Goal: Task Accomplishment & Management: Use online tool/utility

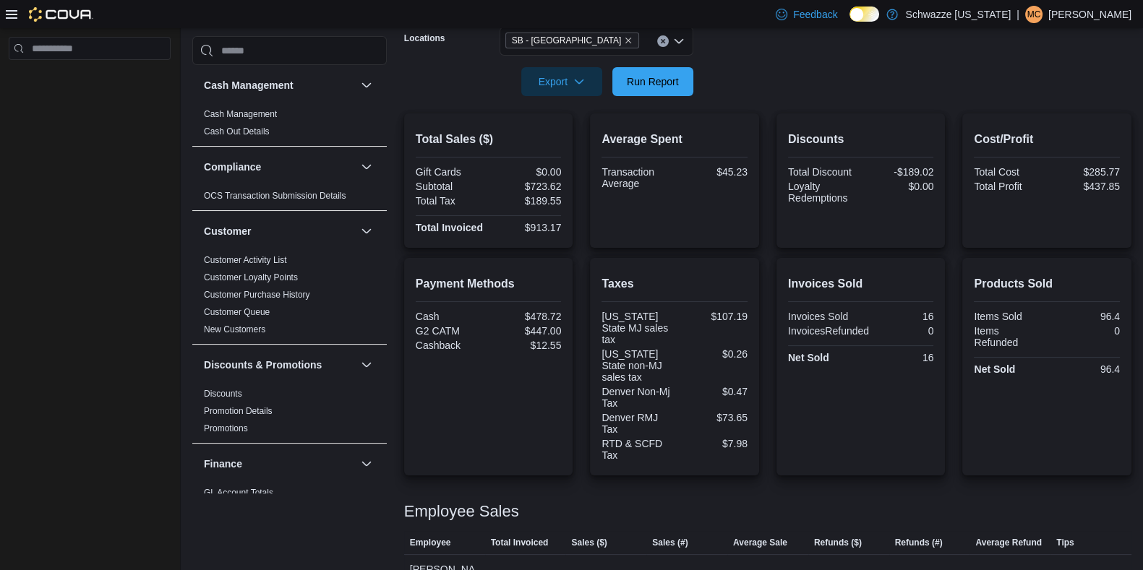
scroll to position [253, 0]
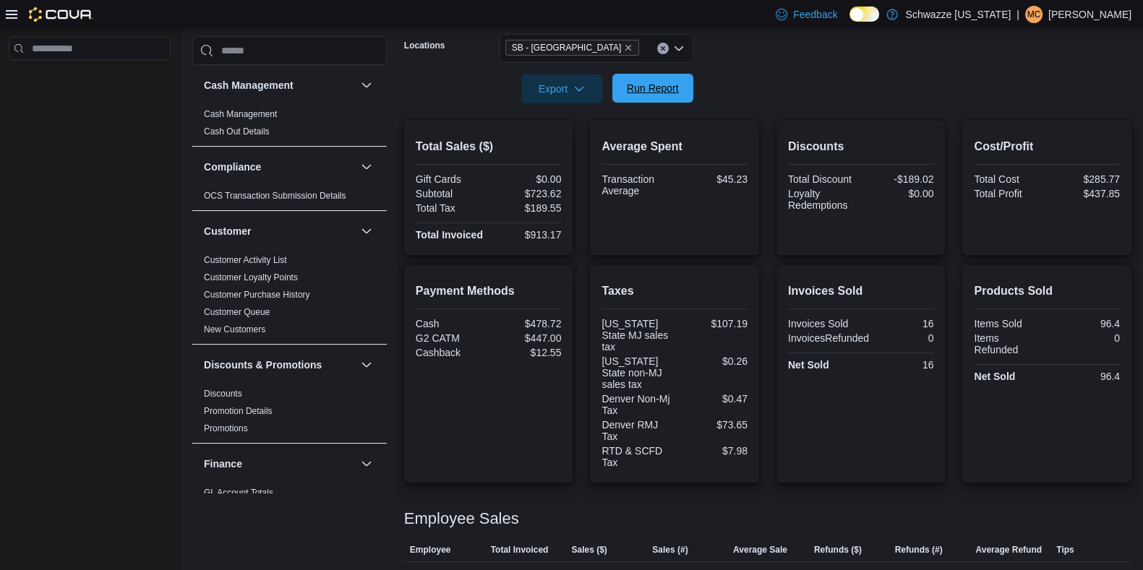
click at [643, 85] on span "Run Report" at bounding box center [653, 88] width 52 height 14
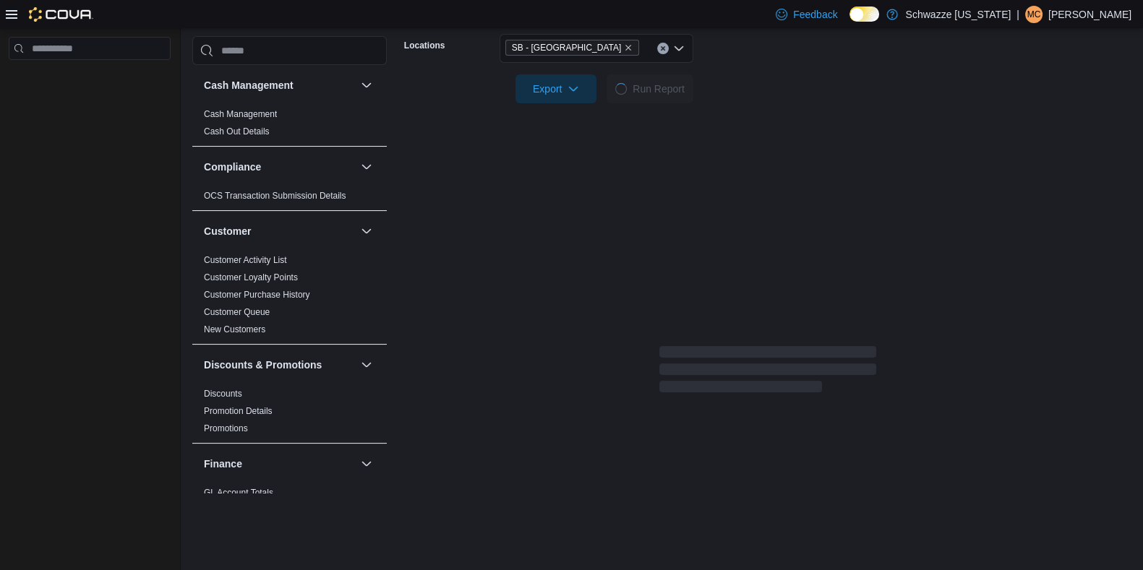
scroll to position [317, 0]
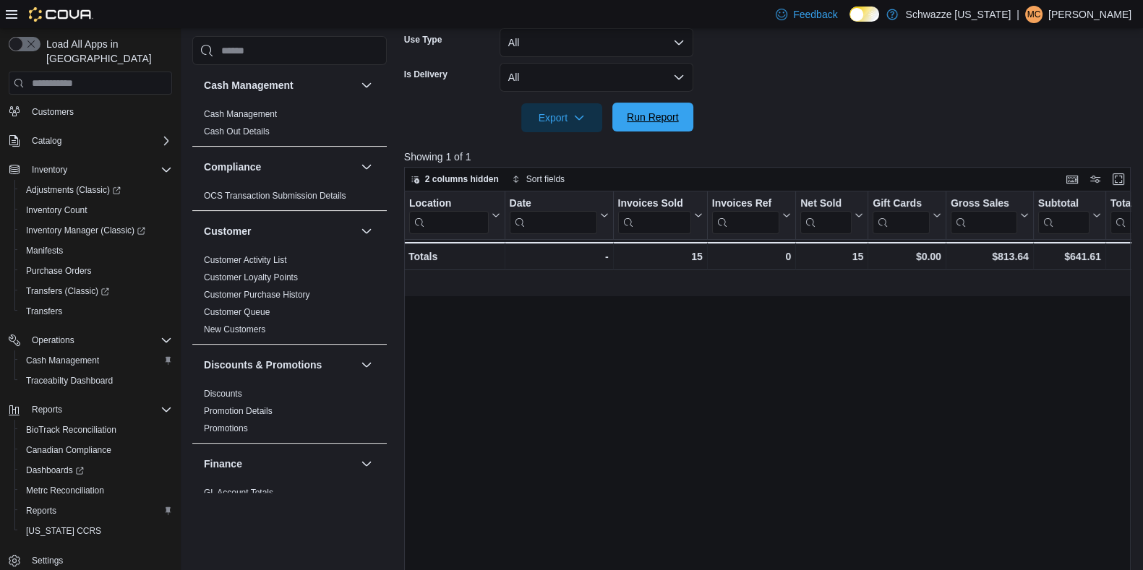
scroll to position [0, 1017]
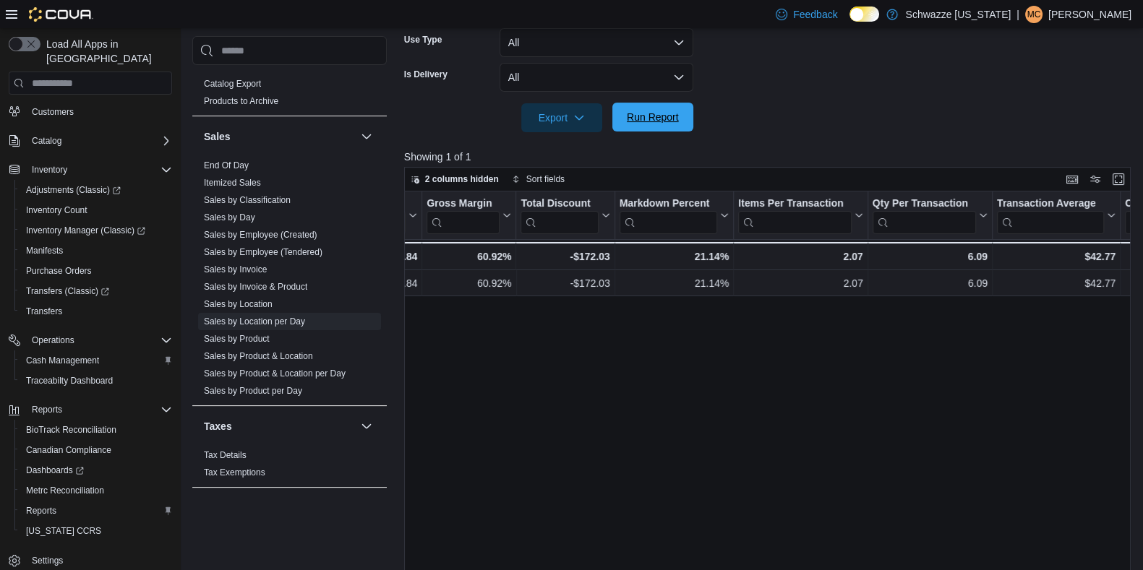
click at [643, 106] on span "Run Report" at bounding box center [653, 117] width 64 height 29
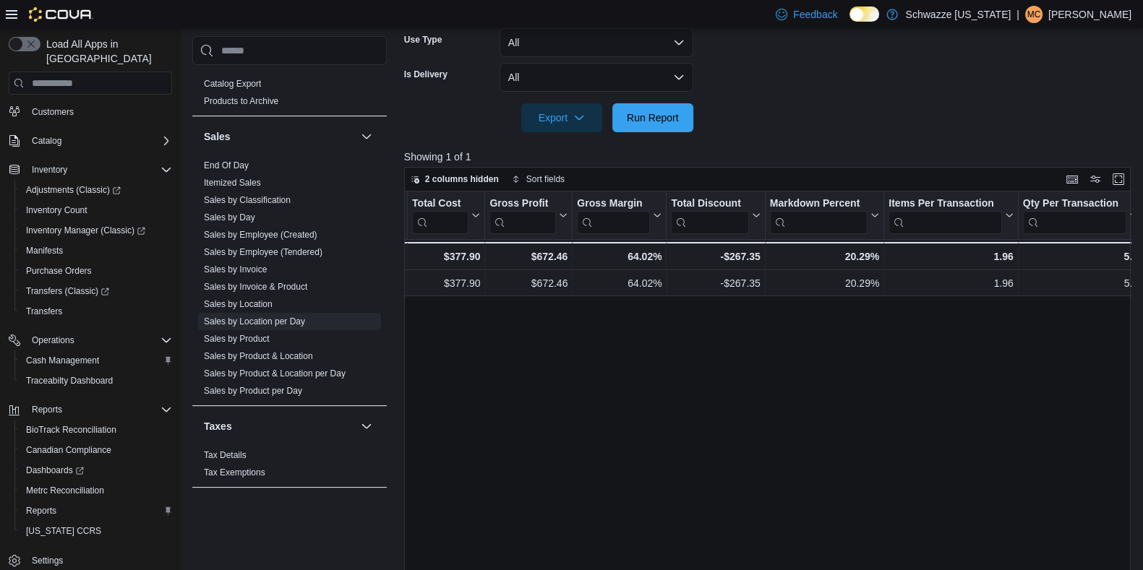
scroll to position [0, 893]
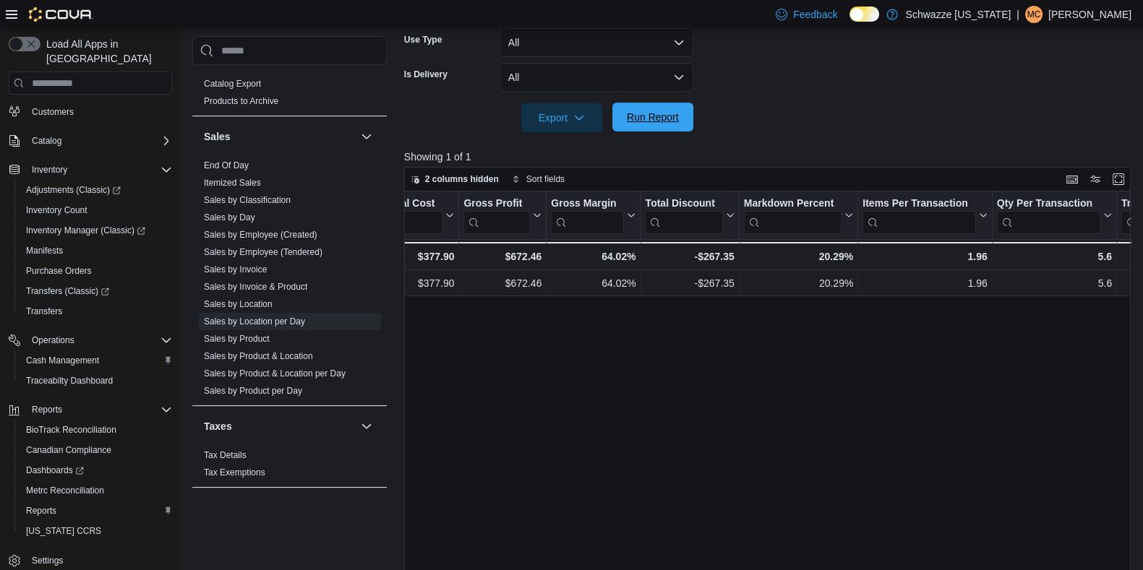
click at [649, 119] on span "Run Report" at bounding box center [653, 117] width 52 height 14
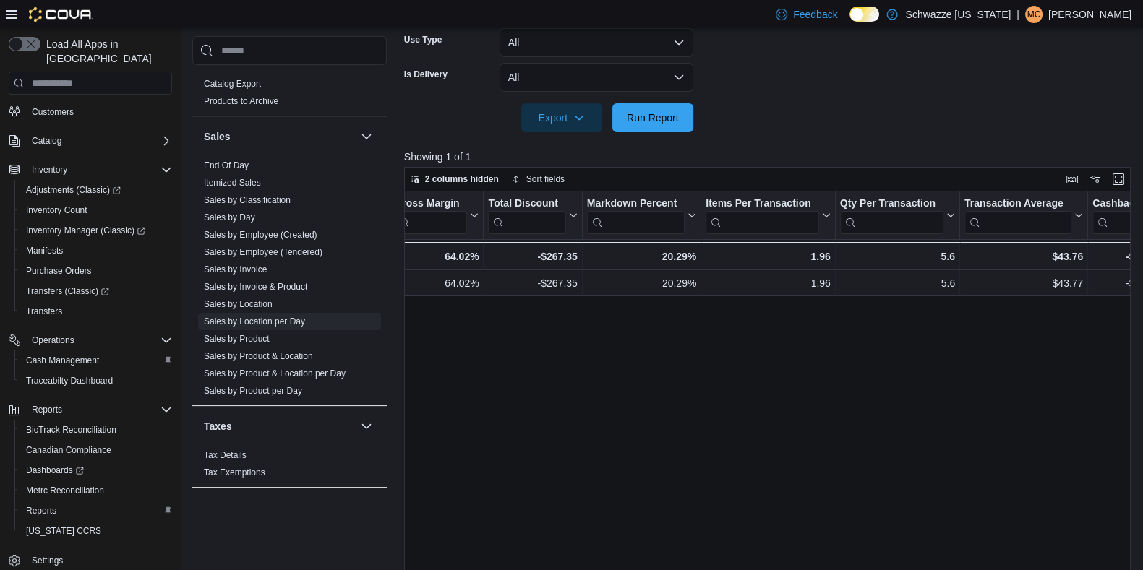
scroll to position [0, 1048]
click at [538, 116] on span "Export" at bounding box center [562, 117] width 64 height 29
